Goal: Use online tool/utility: Use online tool/utility

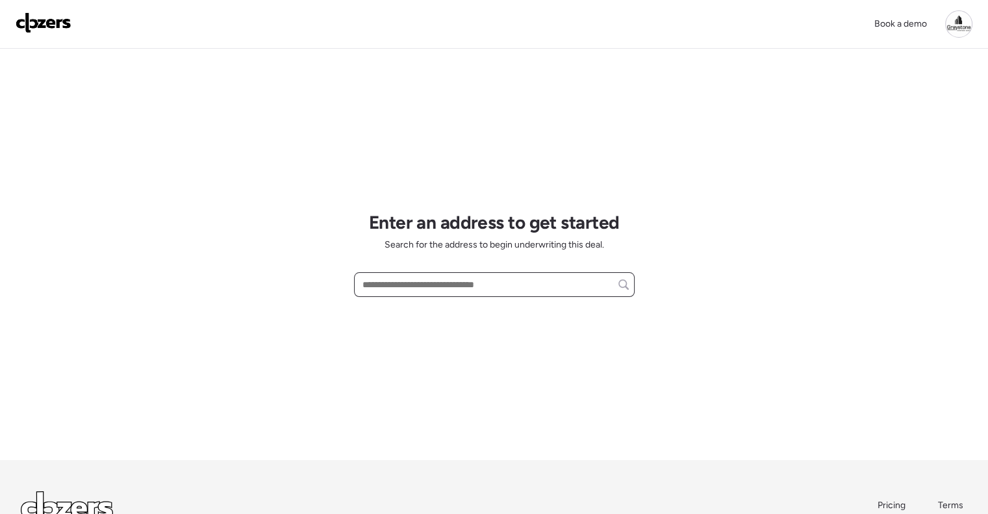
click at [424, 277] on input "text" at bounding box center [494, 284] width 269 height 18
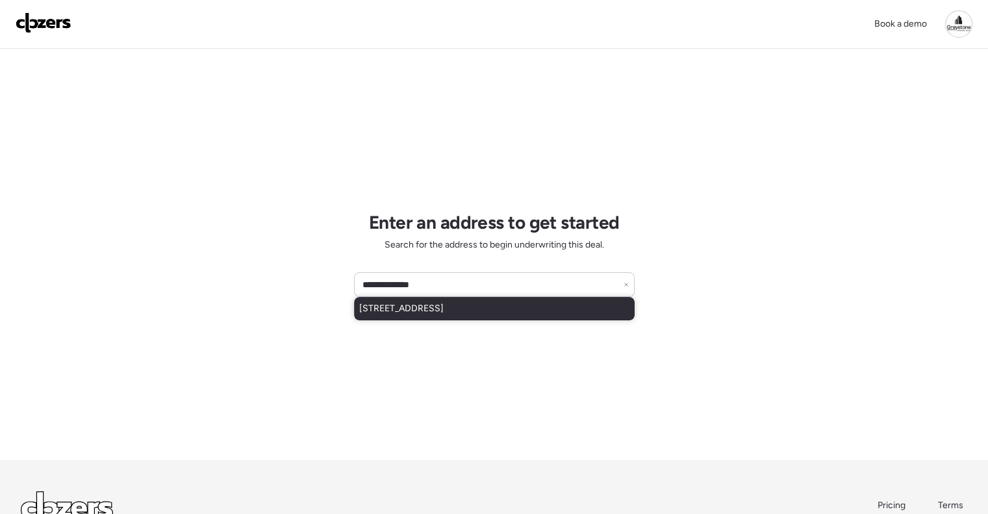
click at [444, 312] on span "[STREET_ADDRESS]" at bounding box center [401, 308] width 84 height 13
type input "**********"
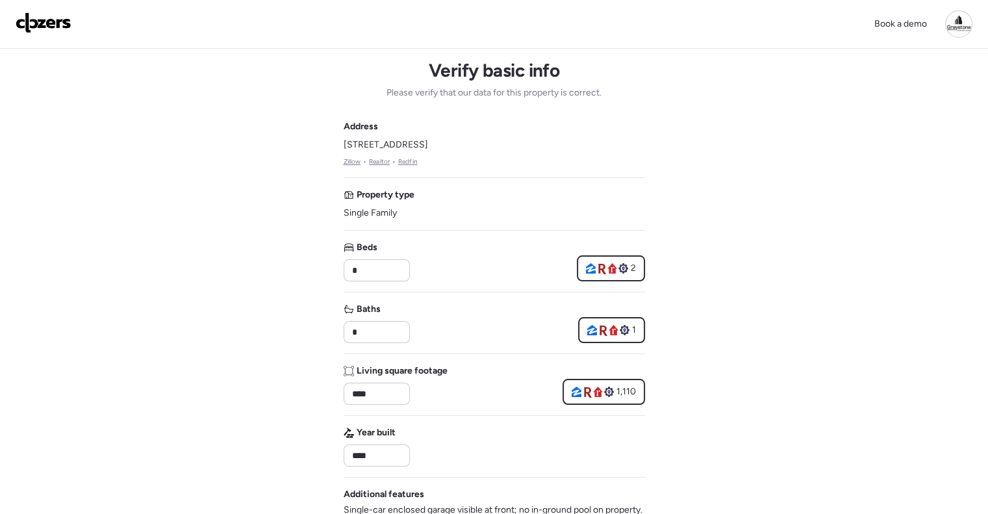
click at [60, 18] on img at bounding box center [44, 22] width 56 height 21
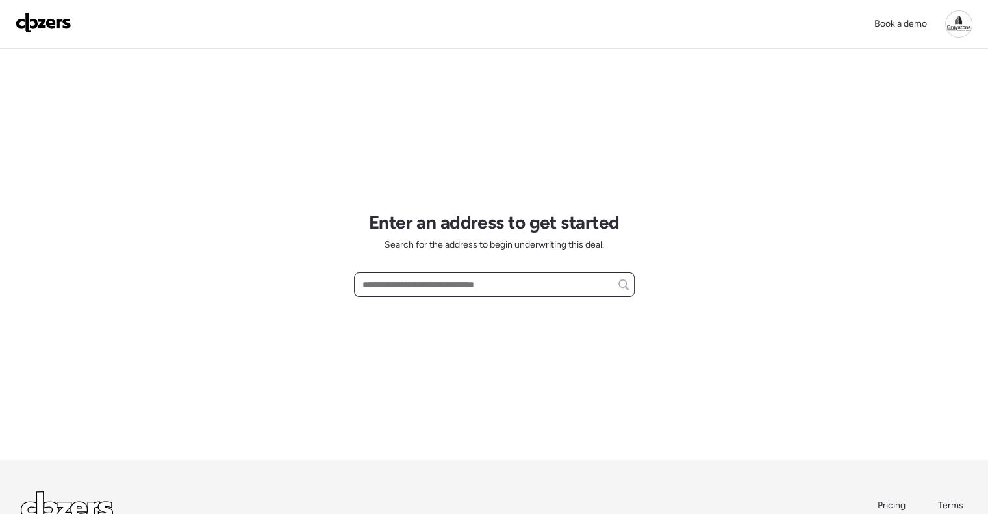
click at [412, 284] on input "text" at bounding box center [494, 284] width 269 height 18
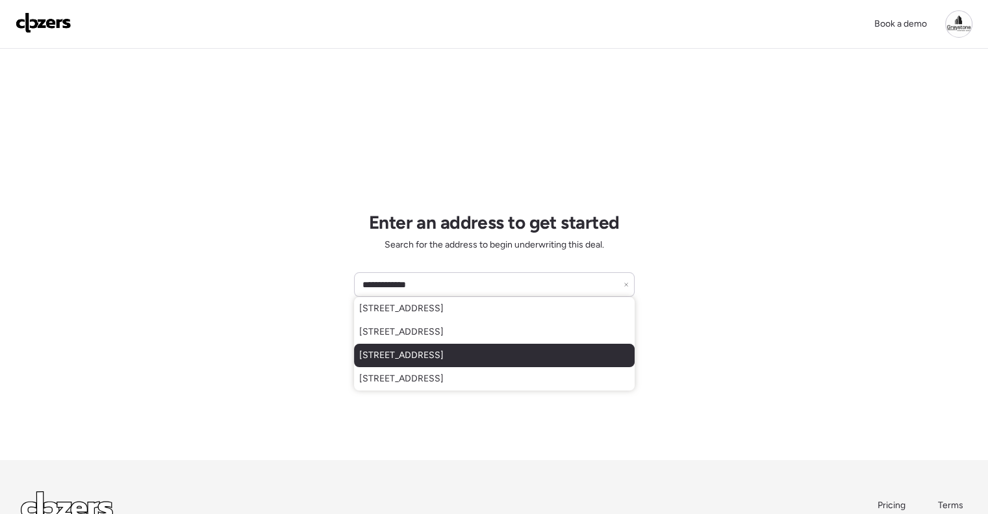
click at [437, 353] on span "[STREET_ADDRESS]" at bounding box center [401, 355] width 84 height 13
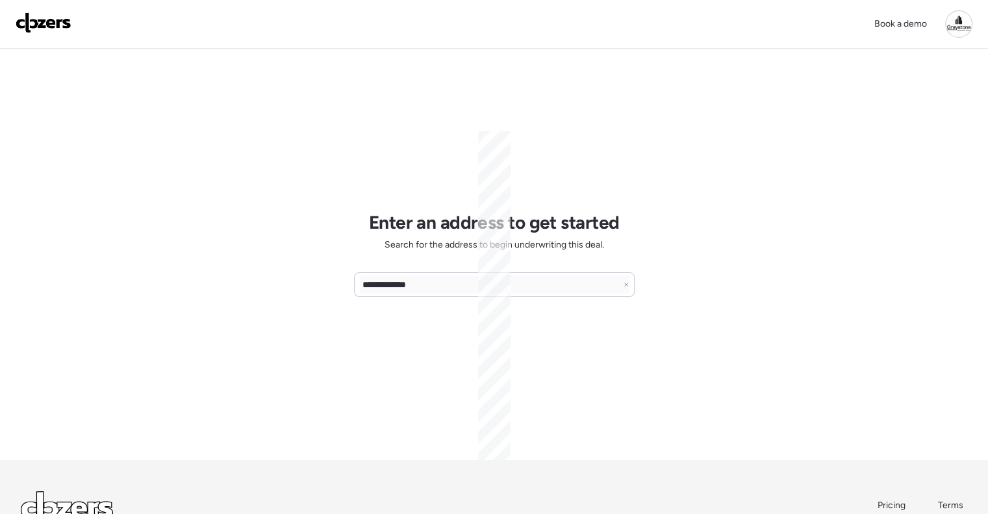
type input "**********"
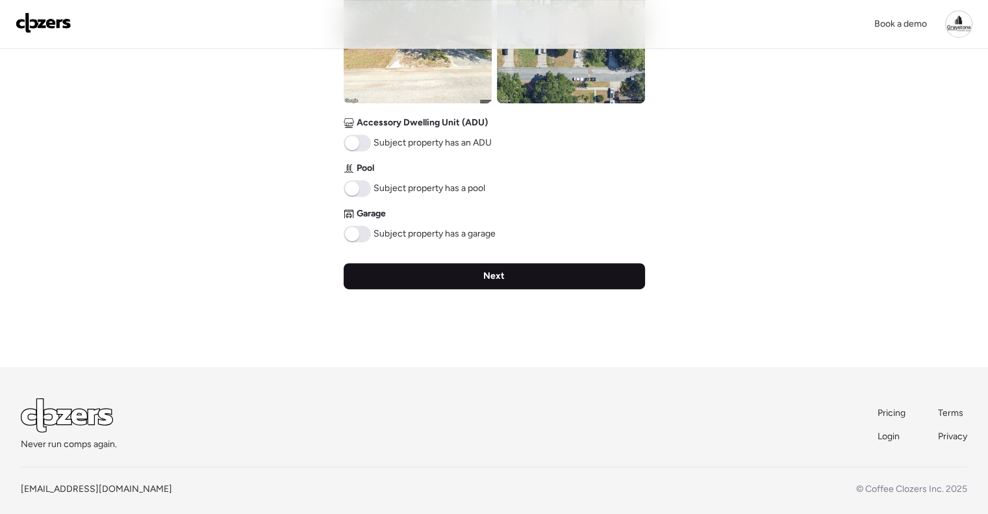
click at [487, 276] on span "Next" at bounding box center [493, 276] width 21 height 13
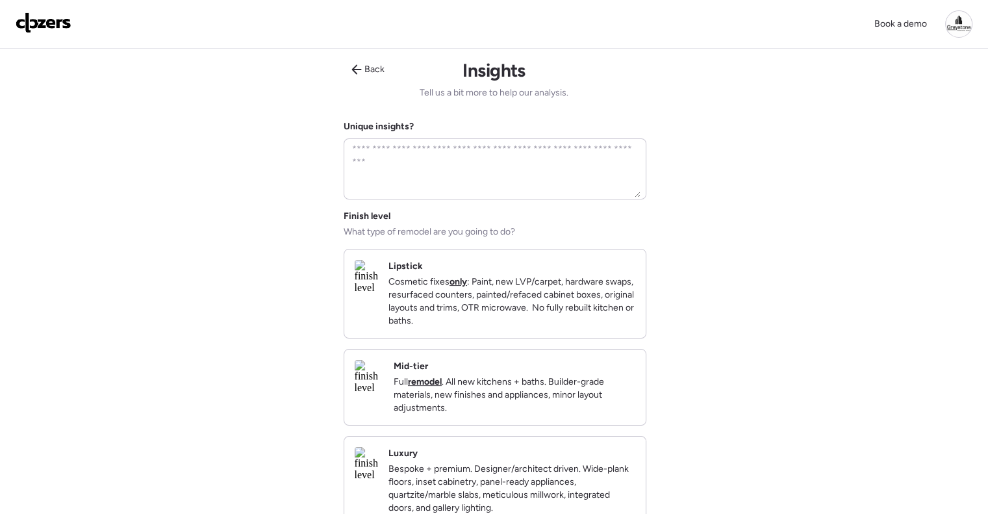
click at [491, 381] on div "Mid-tier Full remodel . All new kitchens + baths. Builder-grade materials, new …" at bounding box center [515, 387] width 242 height 55
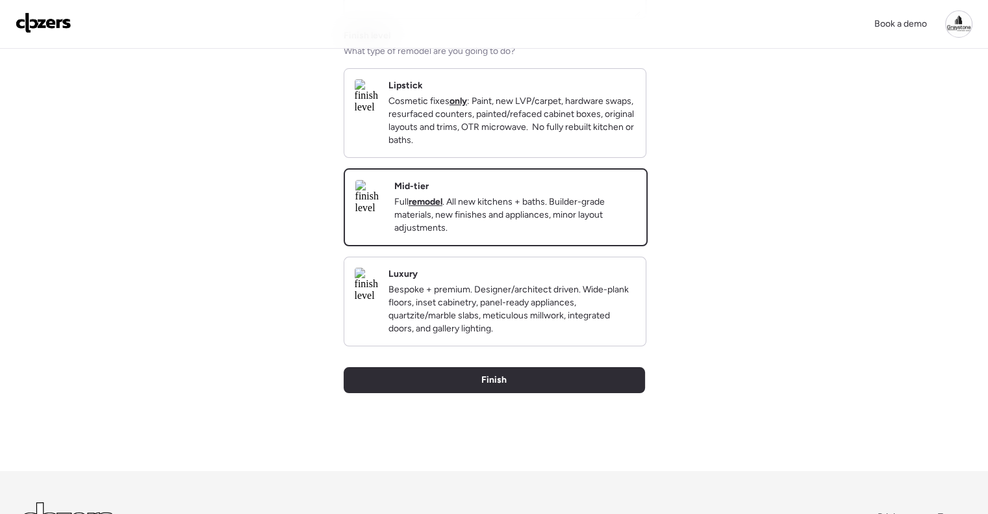
scroll to position [260, 0]
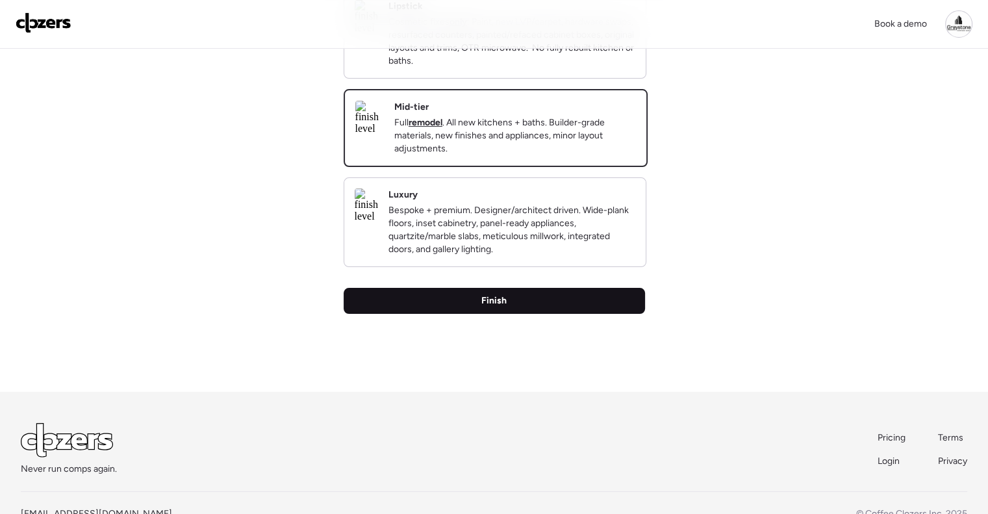
click at [503, 314] on div "Finish" at bounding box center [494, 301] width 301 height 26
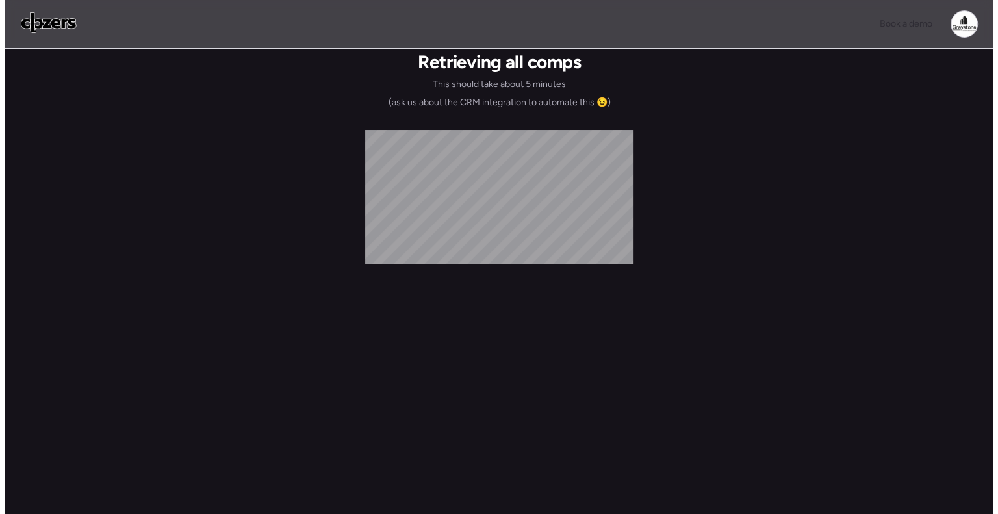
scroll to position [0, 0]
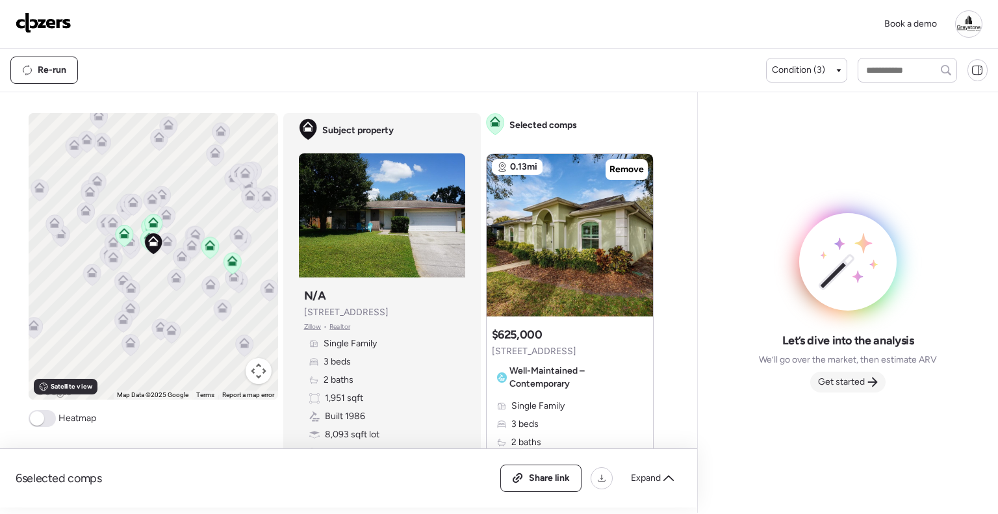
click at [869, 377] on icon at bounding box center [872, 382] width 10 height 10
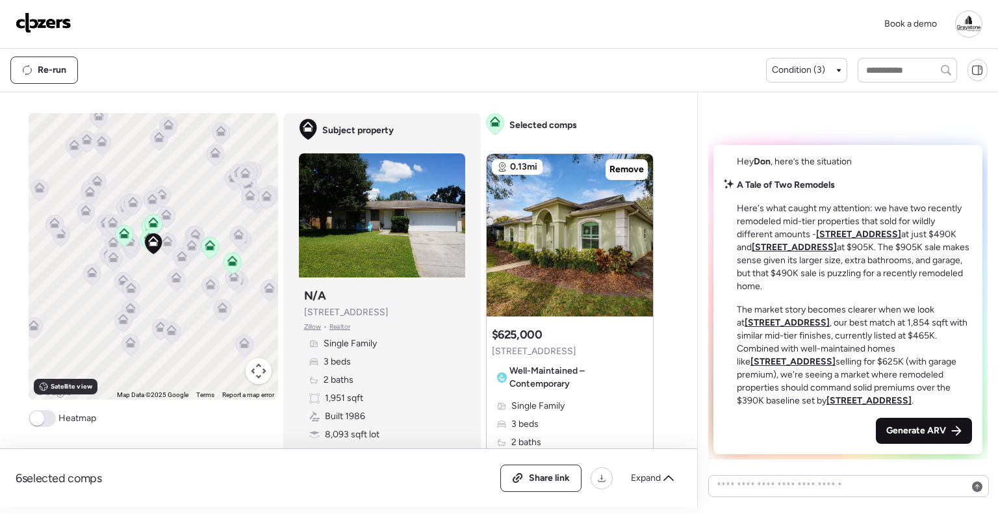
click at [898, 426] on span "Generate ARV" at bounding box center [916, 430] width 60 height 13
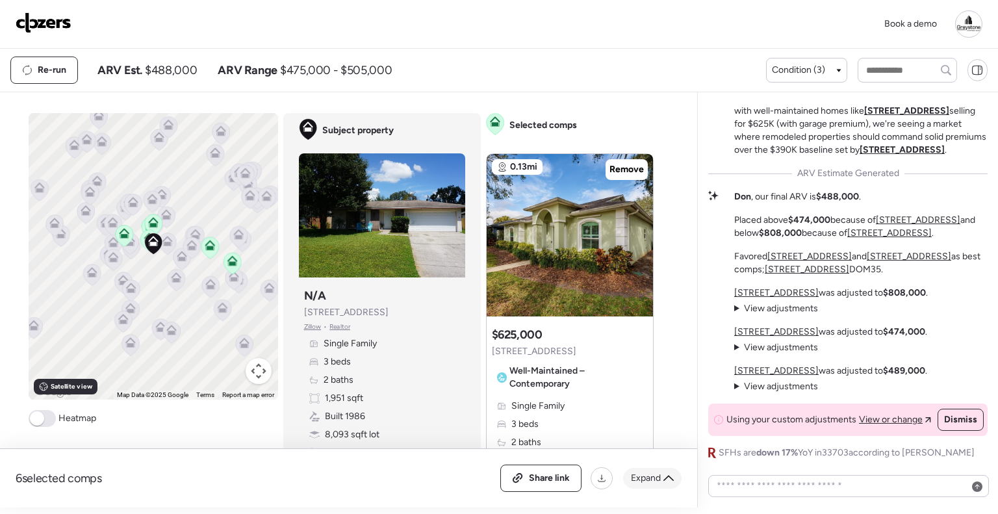
click at [655, 472] on span "Expand" at bounding box center [646, 478] width 30 height 13
